Goal: Information Seeking & Learning: Check status

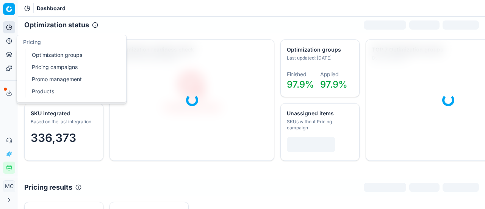
click at [9, 42] on icon at bounding box center [9, 40] width 0 height 3
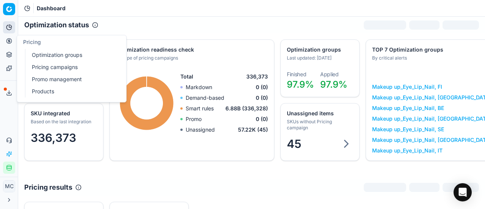
click at [36, 58] on link "Optimization groups" at bounding box center [73, 55] width 88 height 11
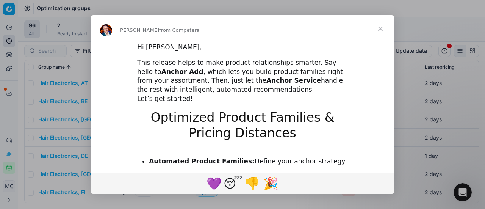
click at [320, 31] on span "Close" at bounding box center [380, 28] width 27 height 27
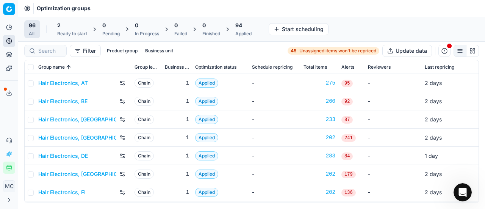
click at [86, 129] on link "Hair Electronics, DE" at bounding box center [63, 156] width 50 height 8
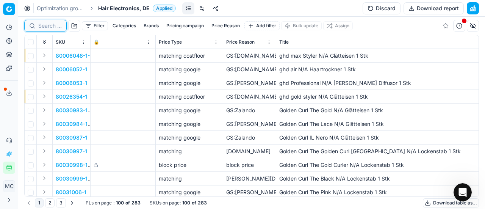
click at [42, 27] on input at bounding box center [49, 26] width 23 height 8
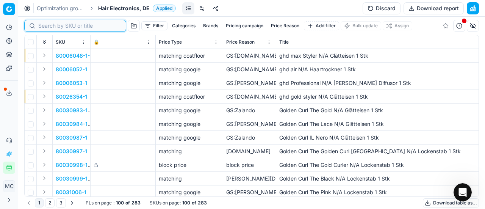
paste input "90011993-0018982"
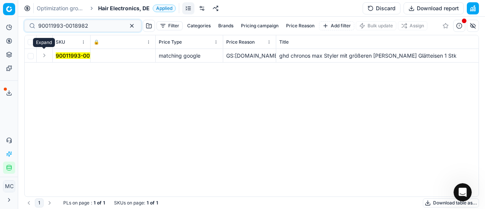
click at [49, 55] on button "Expand" at bounding box center [44, 55] width 9 height 9
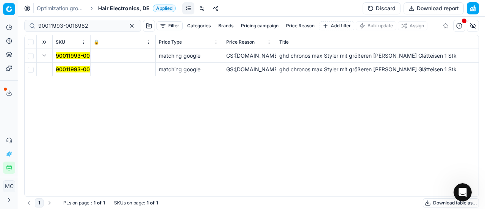
click at [59, 65] on td "90011993-0018982" at bounding box center [72, 70] width 38 height 14
click at [61, 66] on mark "90011993-0018982" at bounding box center [81, 69] width 50 height 6
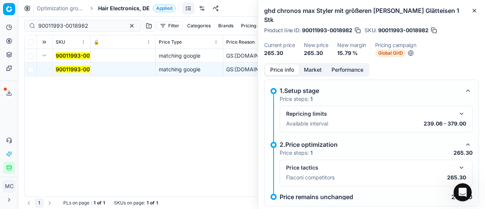
click at [320, 129] on button "button" at bounding box center [461, 167] width 9 height 9
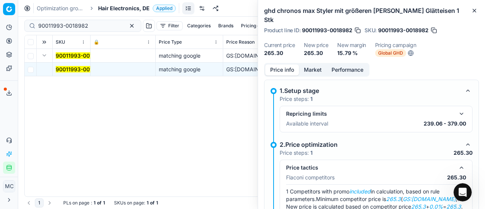
scroll to position [45, 0]
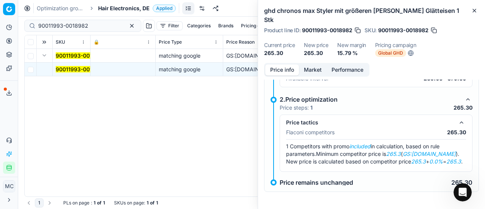
click at [316, 75] on button "Market" at bounding box center [313, 69] width 28 height 11
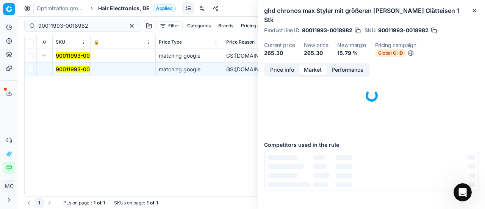
scroll to position [65, 0]
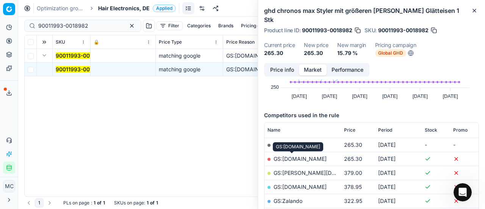
click at [305, 129] on link "GS:[DOMAIN_NAME]" at bounding box center [300, 158] width 53 height 6
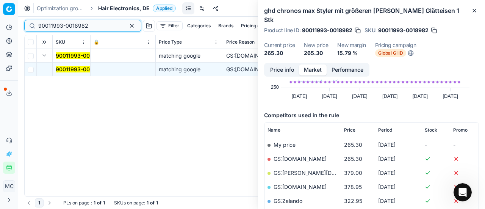
drag, startPoint x: 94, startPoint y: 23, endPoint x: 0, endPoint y: 15, distance: 94.3
click at [0, 15] on div "Pricing platform Analytics Pricing Product portfolio Templates Export service 2…" at bounding box center [242, 104] width 485 height 209
click at [71, 68] on mark "90011993-0018982" at bounding box center [81, 69] width 50 height 6
click at [286, 67] on button "Price info" at bounding box center [282, 69] width 34 height 11
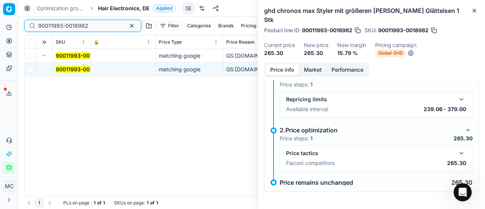
drag, startPoint x: 93, startPoint y: 29, endPoint x: 0, endPoint y: 33, distance: 93.3
click at [0, 33] on div "Pricing platform Analytics Pricing Product portfolio Templates Export service 2…" at bounding box center [242, 104] width 485 height 209
click at [64, 64] on td "90011993-0018982" at bounding box center [72, 70] width 38 height 14
click at [64, 66] on mark "90011993-0018982" at bounding box center [81, 69] width 50 height 6
drag, startPoint x: 101, startPoint y: 27, endPoint x: 0, endPoint y: 13, distance: 101.8
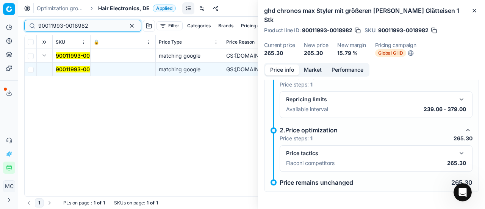
click at [0, 13] on div "Pricing platform Analytics Pricing Product portfolio Templates Export service 2…" at bounding box center [242, 104] width 485 height 209
paste input "5442-0024051"
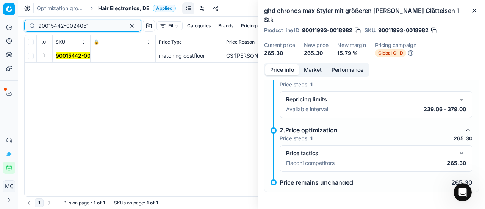
type input "90015442-0024051"
click at [47, 58] on button "Expand" at bounding box center [44, 55] width 9 height 9
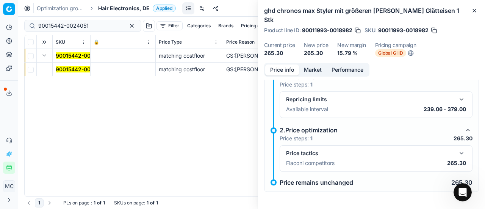
click at [69, 66] on mark "90015442-0024051" at bounding box center [81, 69] width 50 height 6
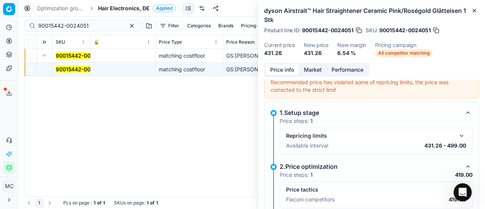
scroll to position [52, 0]
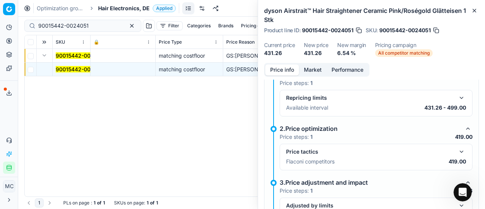
click at [320, 129] on button "button" at bounding box center [461, 151] width 9 height 9
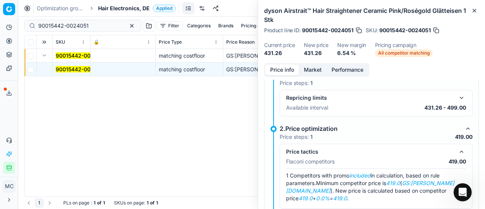
click at [316, 71] on button "Market" at bounding box center [313, 69] width 28 height 11
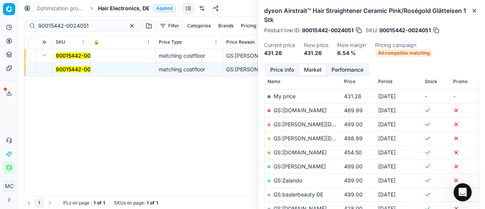
scroll to position [152, 0]
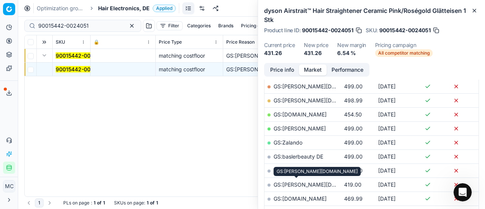
click at [311, 129] on link "GS:[PERSON_NAME][DOMAIN_NAME]" at bounding box center [322, 184] width 97 height 6
click at [113, 11] on span "Hair Electronics, DE" at bounding box center [124, 9] width 52 height 8
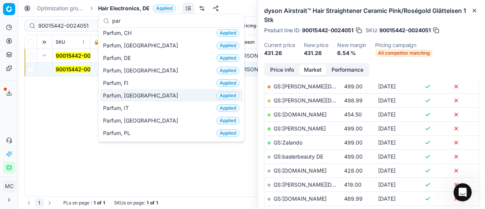
scroll to position [38, 0]
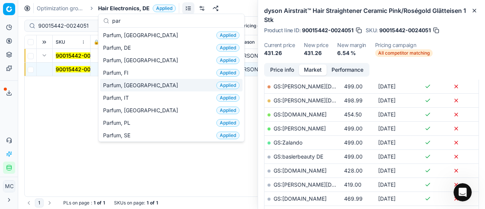
type input "par"
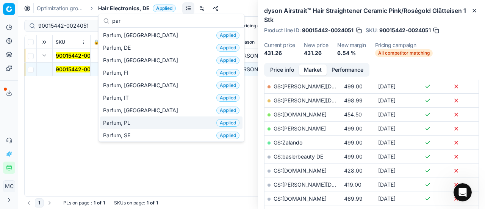
click at [142, 122] on div "Parfum, PL Applied" at bounding box center [171, 122] width 142 height 13
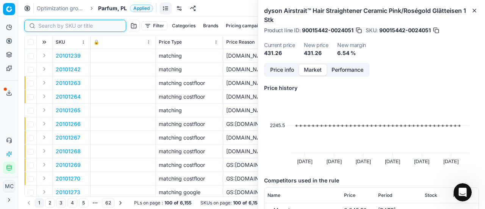
click at [57, 25] on input at bounding box center [79, 26] width 83 height 8
paste input "20103799"
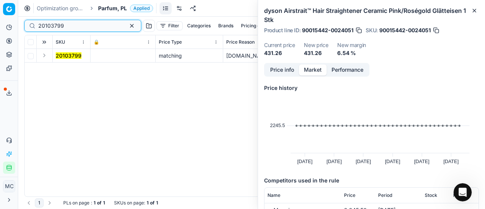
type input "20103799"
click at [46, 53] on button "Expand" at bounding box center [44, 55] width 9 height 9
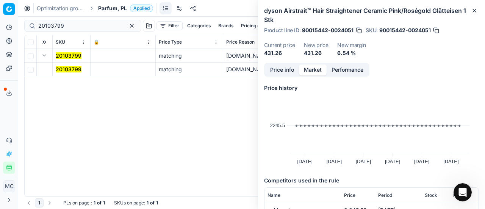
click at [74, 69] on mark "20103799" at bounding box center [69, 69] width 26 height 6
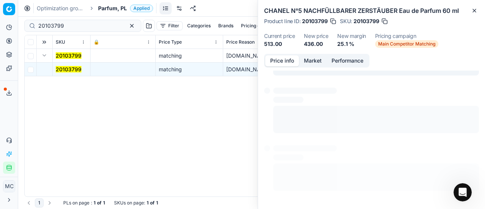
click at [292, 65] on button "Price info" at bounding box center [282, 60] width 34 height 11
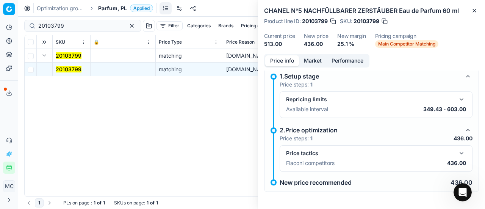
click at [320, 129] on button "button" at bounding box center [461, 153] width 9 height 9
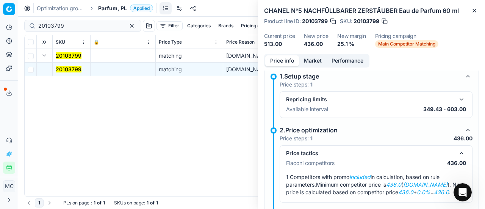
click at [311, 65] on button "Market" at bounding box center [313, 60] width 28 height 11
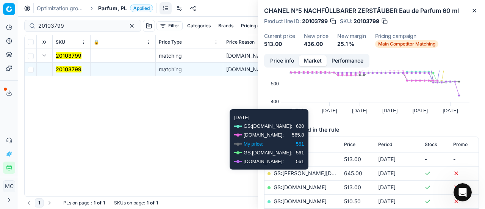
scroll to position [76, 0]
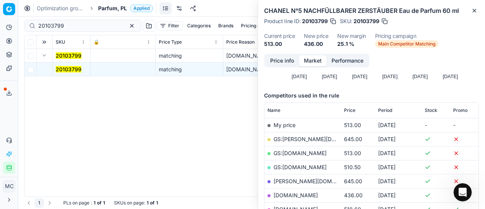
click at [302, 129] on link "GS:[DOMAIN_NAME]" at bounding box center [300, 153] width 53 height 6
click at [113, 9] on span "Parfum, PL" at bounding box center [112, 9] width 29 height 8
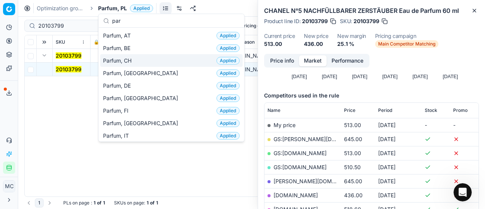
type input "par"
click at [127, 61] on span "Parfum, CH" at bounding box center [118, 61] width 31 height 8
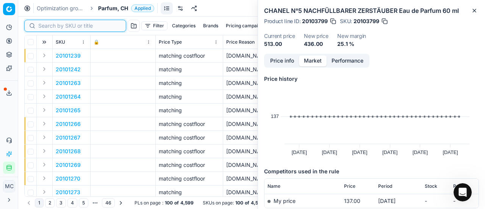
click at [50, 28] on input at bounding box center [79, 26] width 83 height 8
paste input "20103799"
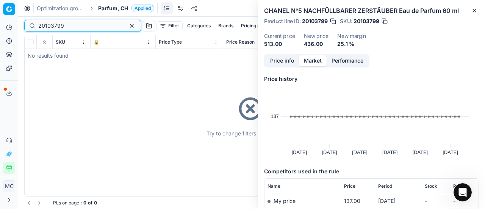
type input "20103799"
click at [107, 9] on span "Parfum, CH" at bounding box center [113, 9] width 30 height 8
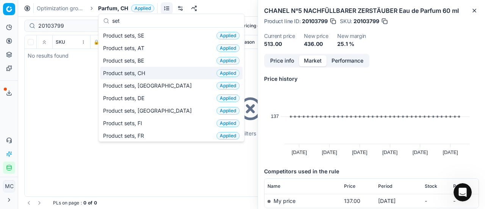
type input "set"
click at [146, 77] on div "Product sets, CH Applied" at bounding box center [171, 73] width 142 height 13
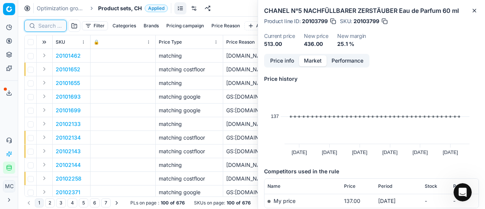
click at [56, 28] on input at bounding box center [49, 26] width 23 height 8
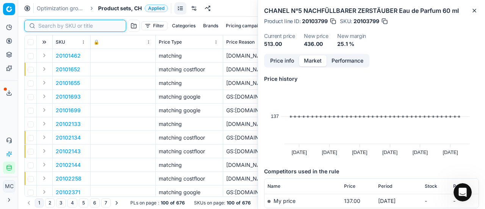
paste input "20103799"
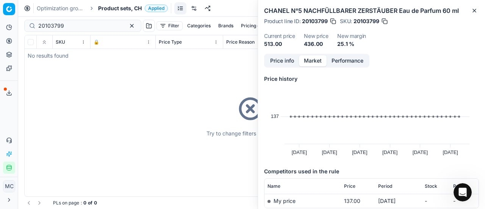
click at [71, 20] on div "20103799" at bounding box center [82, 26] width 117 height 12
drag, startPoint x: 72, startPoint y: 23, endPoint x: 0, endPoint y: 19, distance: 72.5
click at [0, 19] on div "Pricing platform Analytics Pricing Product portfolio Templates Export service 2…" at bounding box center [242, 104] width 485 height 209
paste input "90000848-000108"
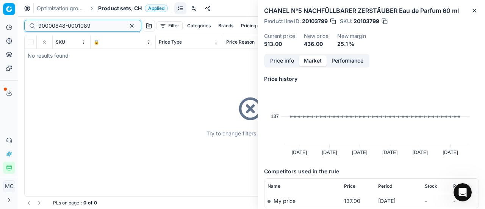
type input "90000848-0001089"
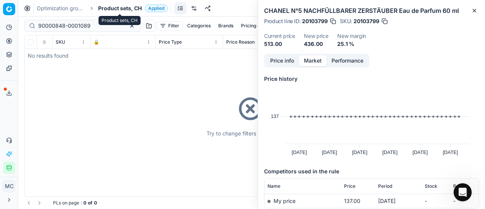
click at [128, 9] on span "Product sets, CH" at bounding box center [120, 9] width 44 height 8
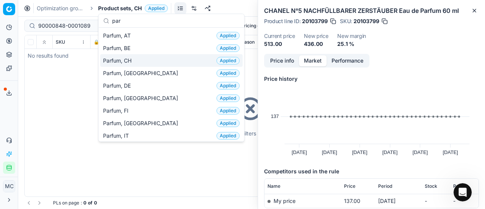
type input "par"
click at [135, 63] on div "Parfum, CH Applied" at bounding box center [171, 60] width 142 height 13
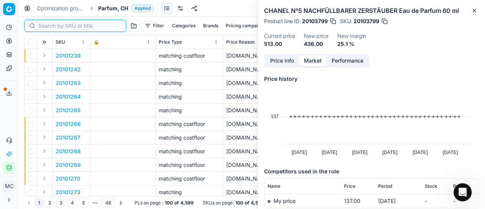
click at [53, 24] on input at bounding box center [79, 26] width 83 height 8
paste input "90000848-0001089"
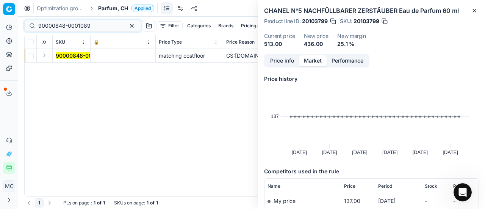
click at [42, 56] on button "Expand" at bounding box center [44, 55] width 9 height 9
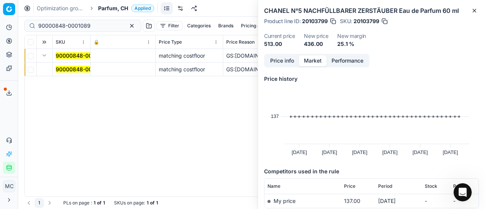
click at [64, 67] on mark "90000848-0001089" at bounding box center [82, 69] width 52 height 6
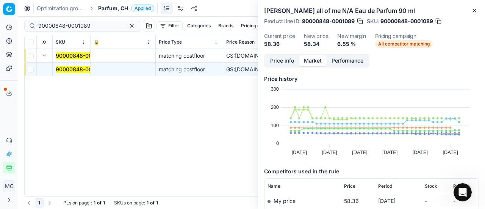
click at [281, 64] on button "Price info" at bounding box center [282, 60] width 34 height 11
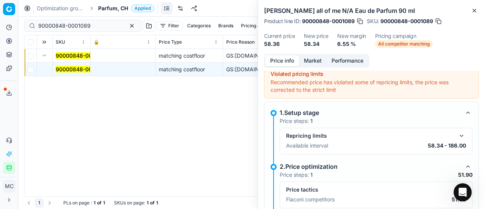
scroll to position [43, 0]
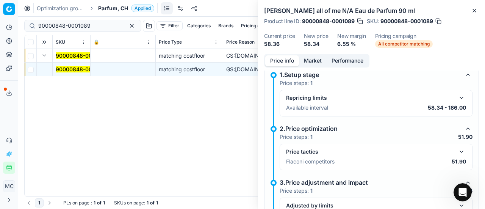
click at [320, 129] on button "button" at bounding box center [461, 151] width 9 height 9
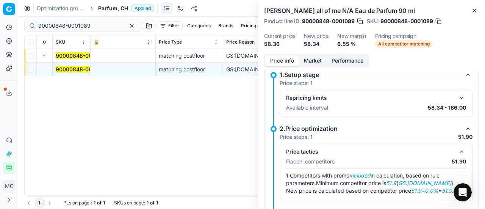
click at [306, 62] on button "Market" at bounding box center [313, 60] width 28 height 11
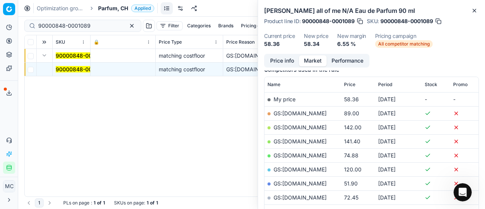
scroll to position [114, 0]
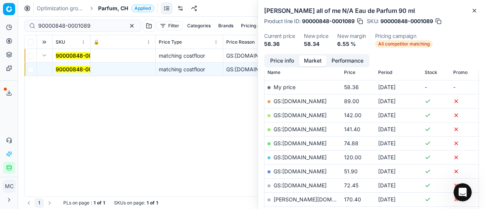
click at [297, 129] on link "GS:[DOMAIN_NAME]" at bounding box center [300, 171] width 53 height 6
click at [92, 21] on div "90000848-0001089" at bounding box center [82, 26] width 117 height 12
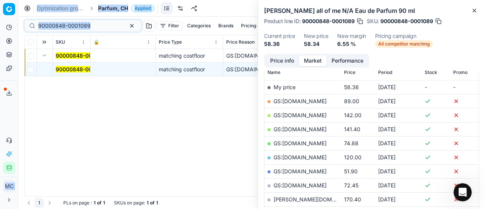
drag, startPoint x: 93, startPoint y: 21, endPoint x: 0, endPoint y: 1, distance: 95.4
click at [0, 1] on div "Pricing platform Analytics Pricing Product portfolio Templates Export service 2…" at bounding box center [242, 104] width 485 height 209
click at [101, 25] on input "90000848-0001089" at bounding box center [79, 26] width 83 height 8
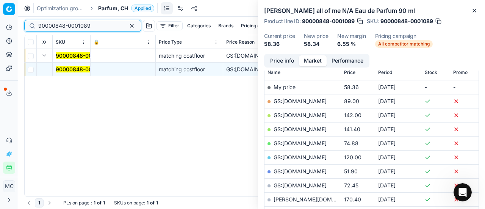
drag, startPoint x: 100, startPoint y: 27, endPoint x: 0, endPoint y: 24, distance: 100.5
click at [0, 25] on div "Pricing platform Analytics Pricing Product portfolio Templates Export service 2…" at bounding box center [242, 104] width 485 height 209
paste input "80016186-100"
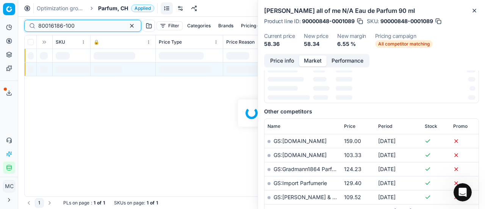
scroll to position [114, 0]
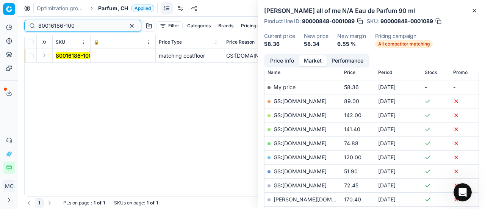
type input "80016186-100"
click at [46, 56] on button "Expand" at bounding box center [44, 55] width 9 height 9
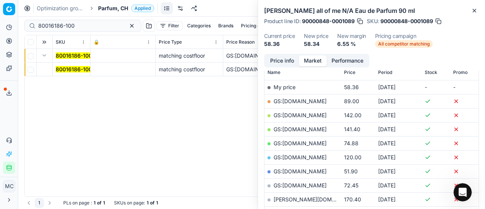
drag, startPoint x: 64, startPoint y: 67, endPoint x: 227, endPoint y: 66, distance: 163.0
click at [64, 68] on mark "80016186-100" at bounding box center [74, 69] width 36 height 6
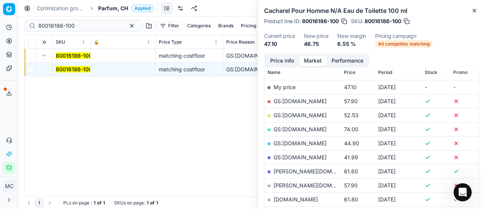
click at [274, 59] on button "Price info" at bounding box center [282, 60] width 34 height 11
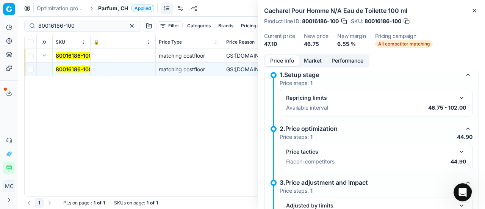
click at [320, 129] on button "button" at bounding box center [461, 151] width 9 height 9
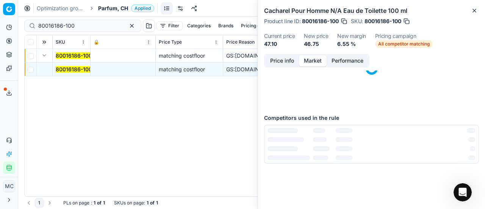
scroll to position [0, 0]
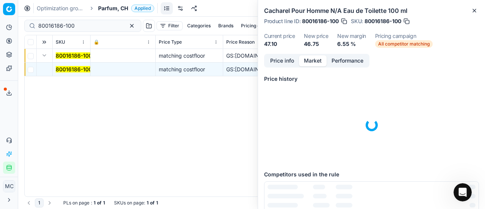
click at [314, 60] on button "Market" at bounding box center [313, 60] width 28 height 11
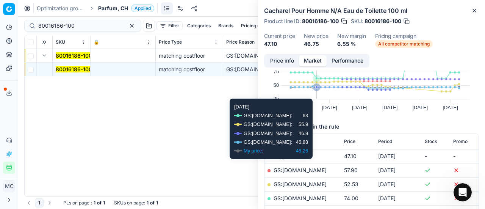
scroll to position [114, 0]
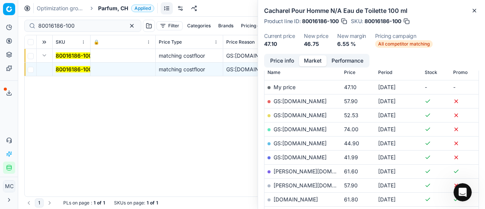
click at [300, 129] on link "GS:[DOMAIN_NAME]" at bounding box center [300, 143] width 53 height 6
